Goal: Information Seeking & Learning: Check status

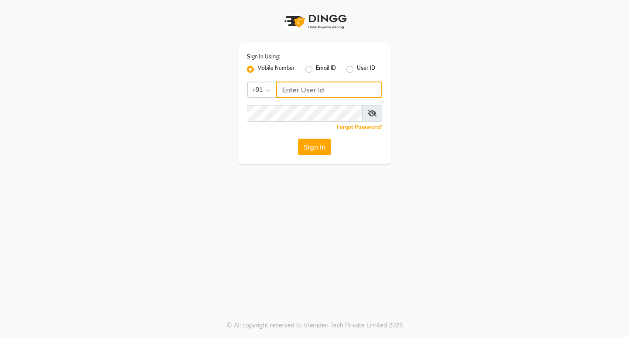
click at [317, 91] on input "Username" at bounding box center [329, 90] width 106 height 17
type input "9366908950"
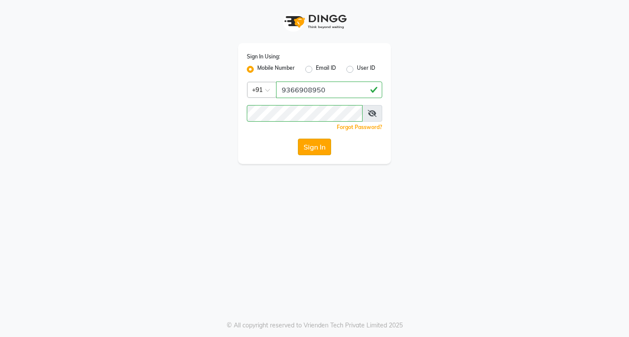
click at [317, 148] on button "Sign In" at bounding box center [314, 147] width 33 height 17
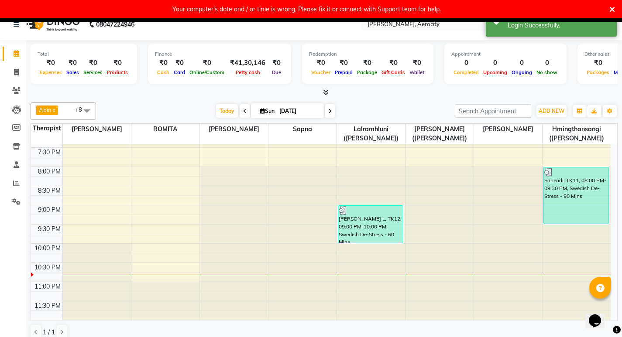
scroll to position [19, 0]
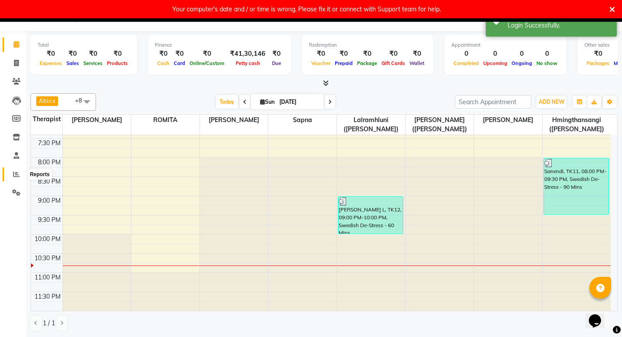
click at [21, 173] on span at bounding box center [16, 175] width 15 height 10
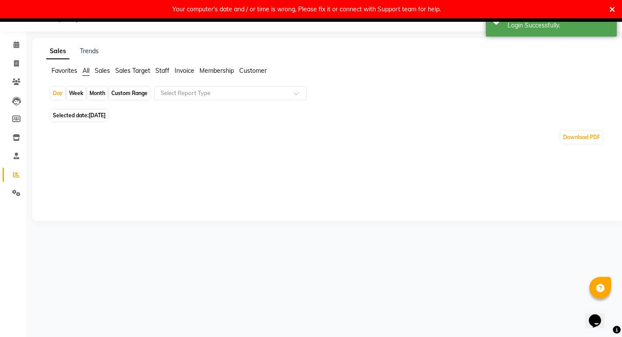
scroll to position [19, 0]
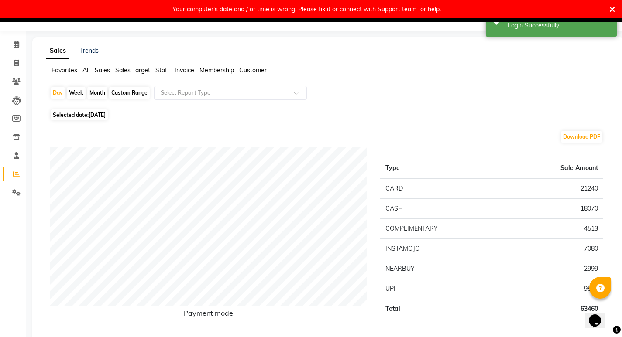
click at [133, 71] on span "Sales Target" at bounding box center [132, 70] width 35 height 8
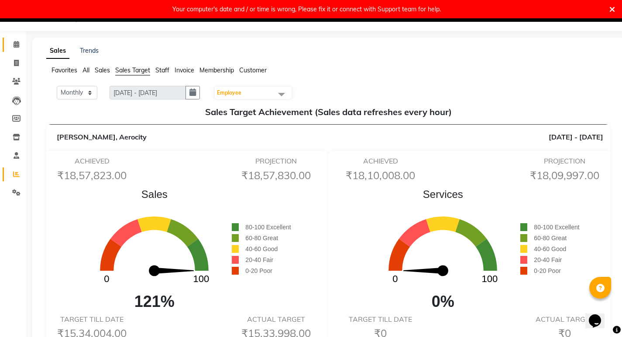
click at [18, 49] on link "Calendar" at bounding box center [13, 45] width 21 height 14
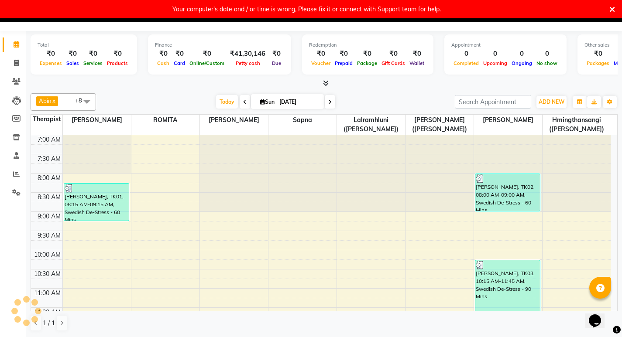
scroll to position [18, 0]
click at [615, 10] on div "Your computer's date and / or time is wrong, Please fix it or connect with Supp…" at bounding box center [311, 9] width 622 height 18
click at [614, 10] on icon at bounding box center [612, 10] width 6 height 8
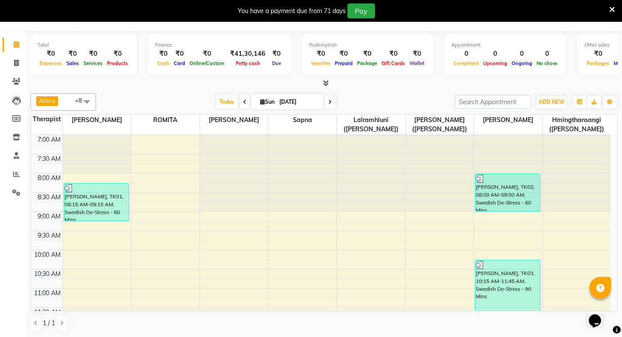
scroll to position [0, 0]
click at [612, 8] on icon at bounding box center [612, 10] width 6 height 8
